Goal: Find specific page/section: Find specific page/section

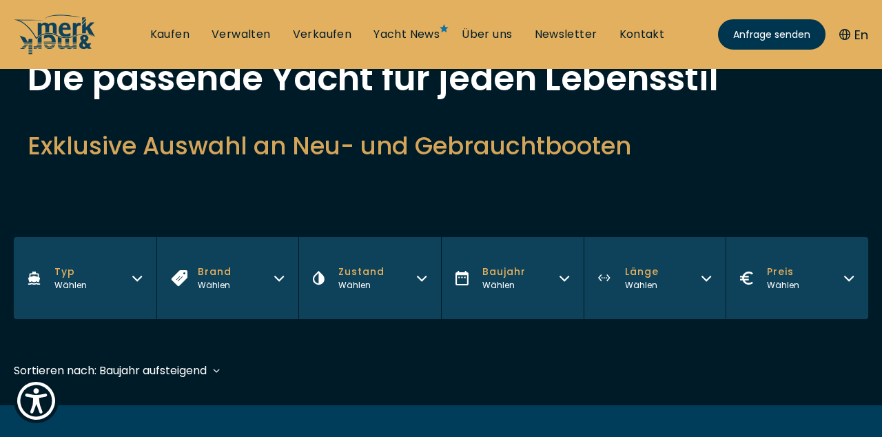
scroll to position [103, 0]
click at [562, 278] on icon "button" at bounding box center [564, 279] width 8 height 4
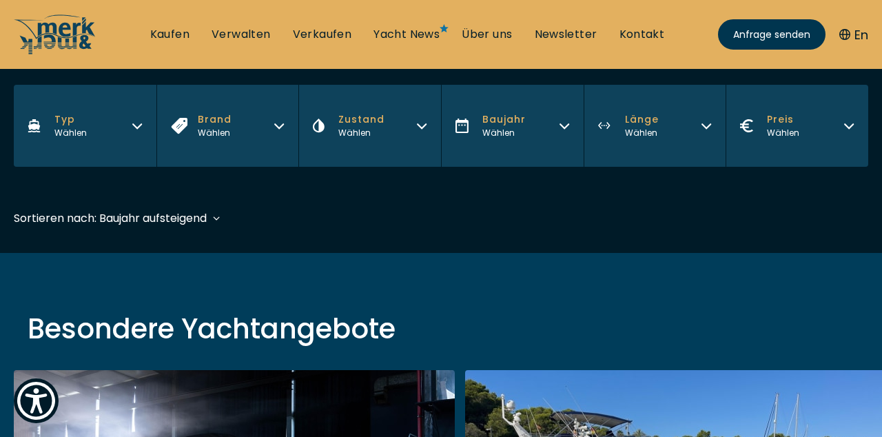
scroll to position [255, 0]
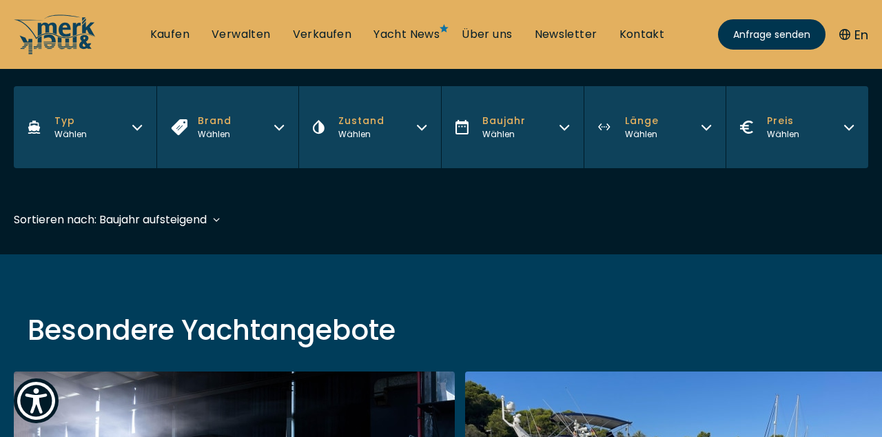
click at [562, 127] on icon "button" at bounding box center [564, 127] width 8 height 4
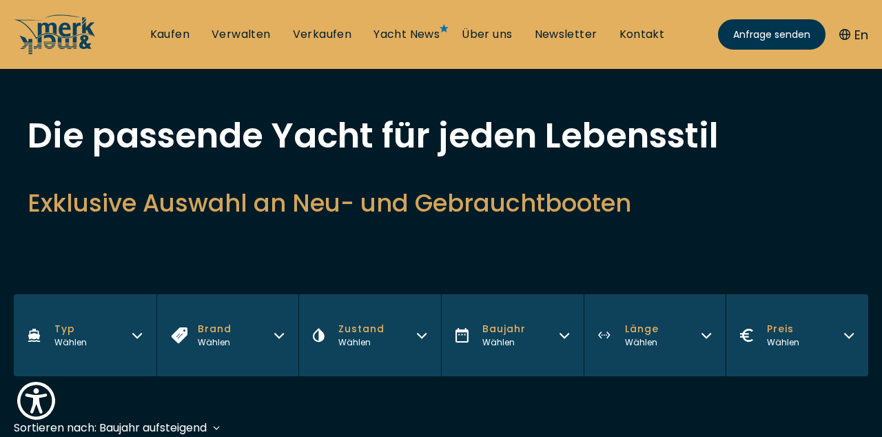
scroll to position [47, 0]
click at [703, 331] on icon "button" at bounding box center [706, 333] width 11 height 11
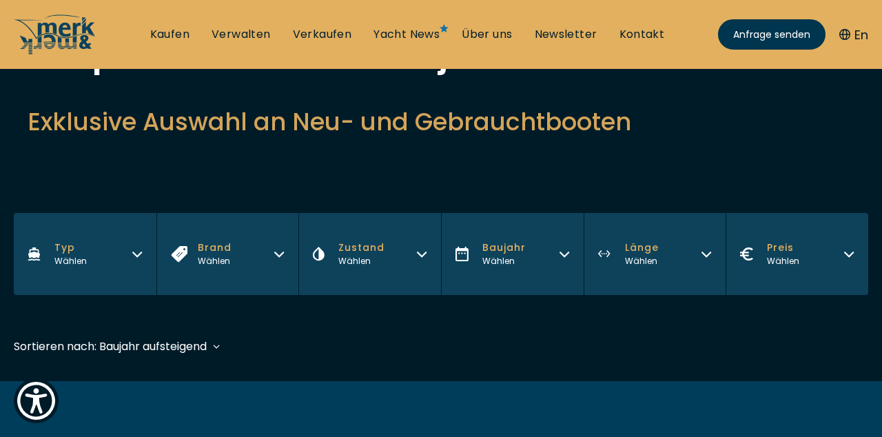
scroll to position [127, 0]
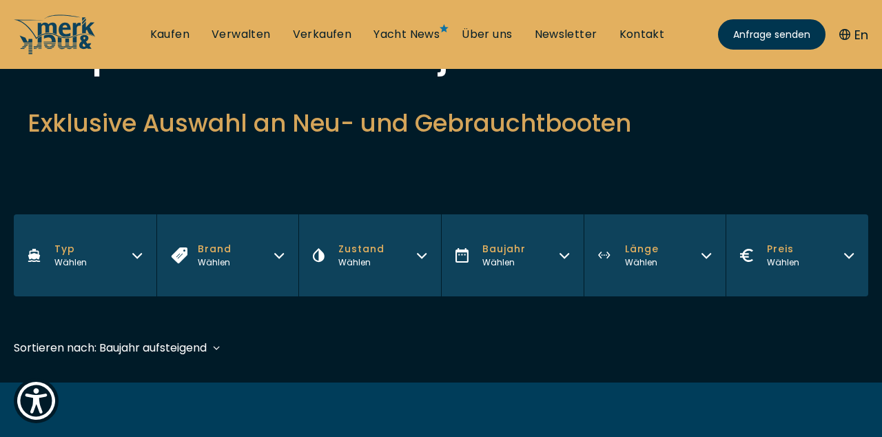
click at [706, 260] on button "Länge Wählen" at bounding box center [655, 255] width 143 height 82
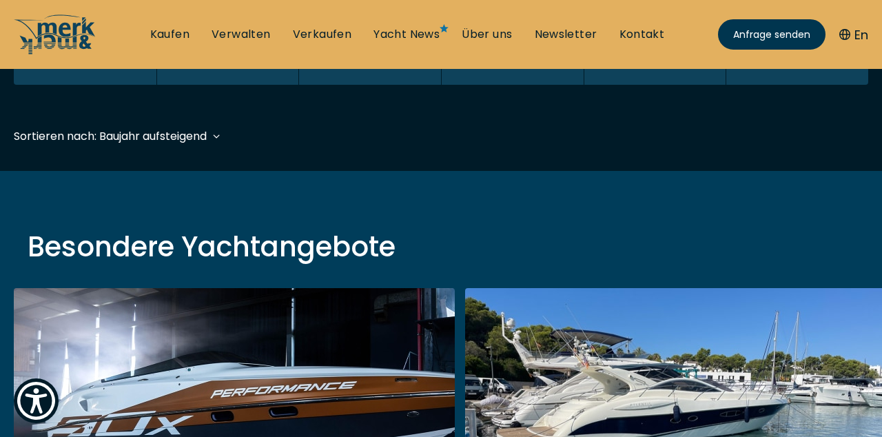
scroll to position [340, 0]
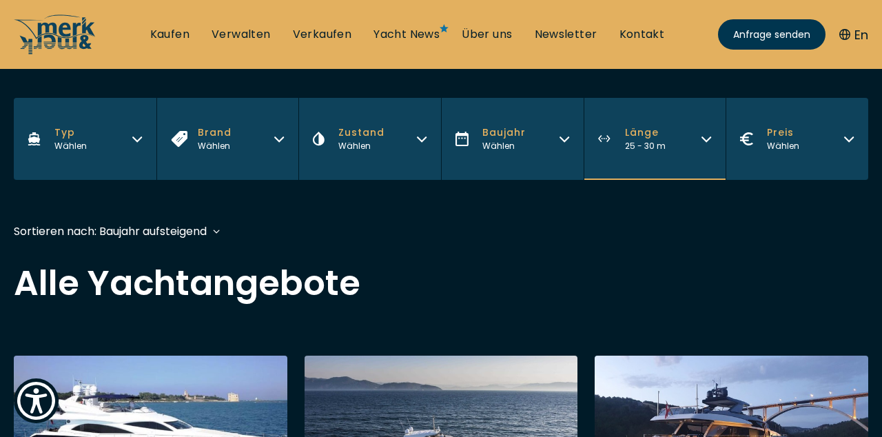
scroll to position [247, 0]
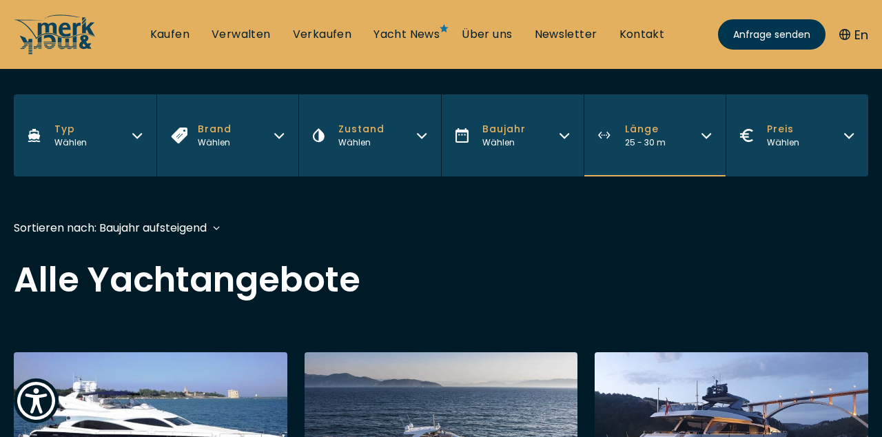
click at [76, 233] on div "Sortieren nach: Baujahr aufsteigend Baujahr aufsteigend Preis absteigend Preis …" at bounding box center [110, 227] width 193 height 17
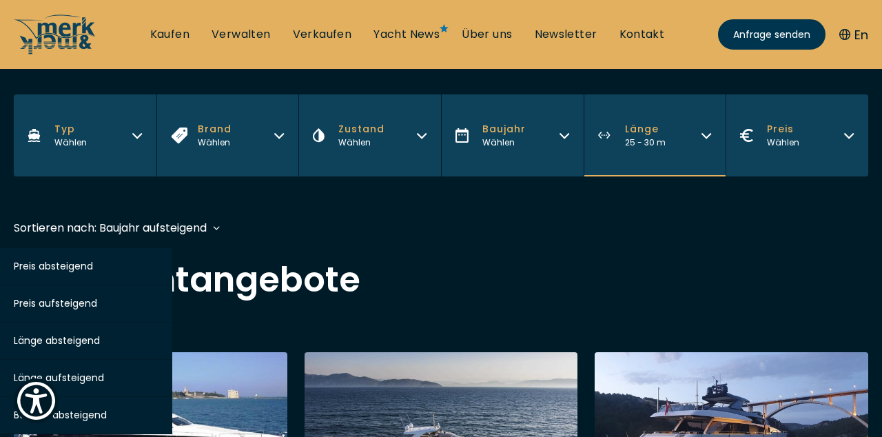
click at [59, 343] on span "Länge absteigend" at bounding box center [57, 340] width 86 height 14
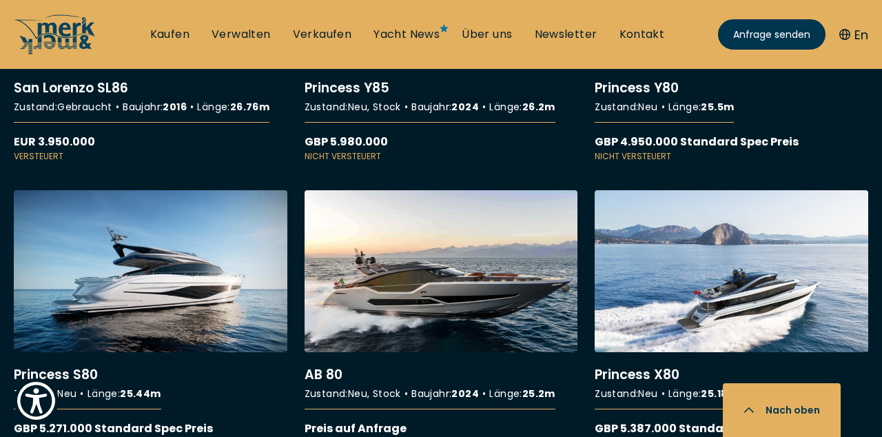
scroll to position [1641, 0]
